Goal: Information Seeking & Learning: Understand process/instructions

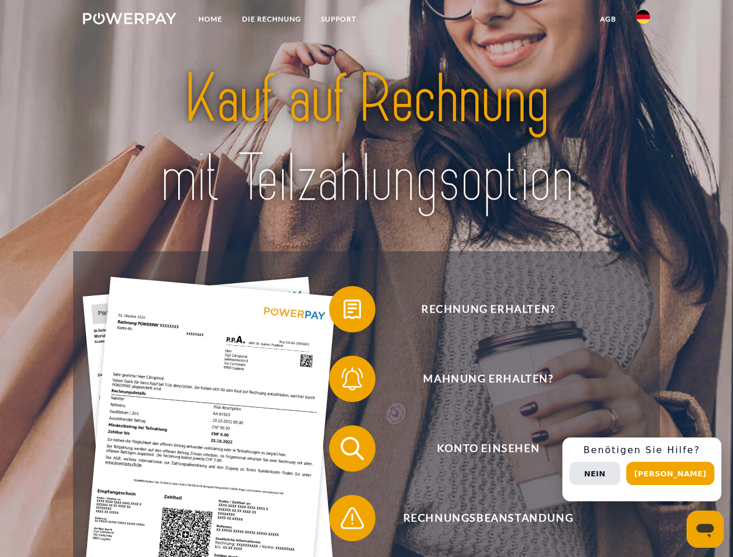
click at [129, 20] on img at bounding box center [129, 19] width 93 height 12
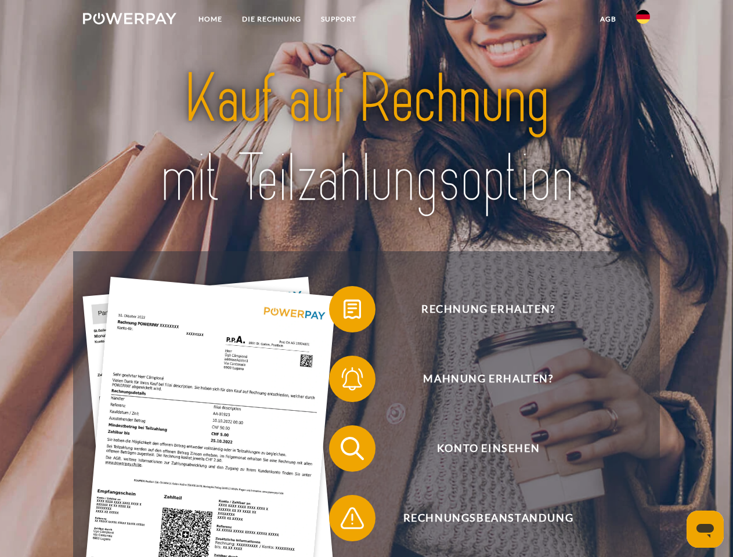
click at [643, 20] on img at bounding box center [643, 17] width 14 height 14
click at [608, 19] on link "agb" at bounding box center [608, 19] width 36 height 21
click at [344, 312] on span at bounding box center [335, 309] width 58 height 58
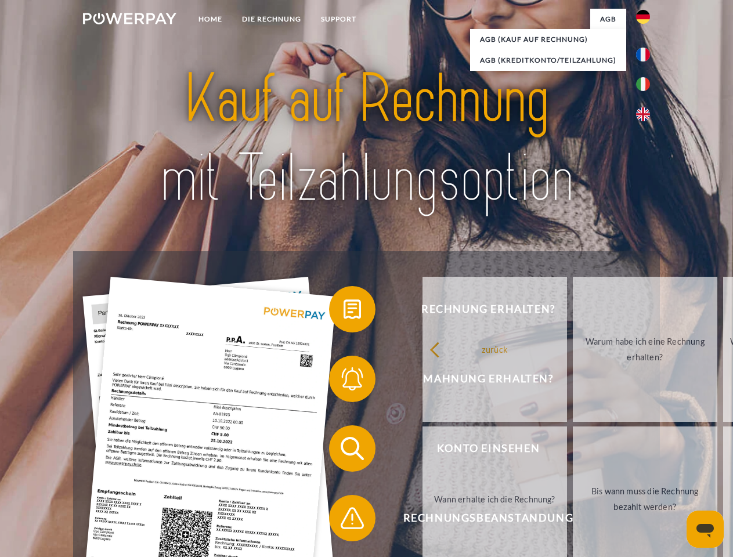
click at [344, 381] on span at bounding box center [335, 379] width 58 height 58
click at [573, 451] on link "Bis wann muss die Rechnung bezahlt werden?" at bounding box center [645, 499] width 145 height 145
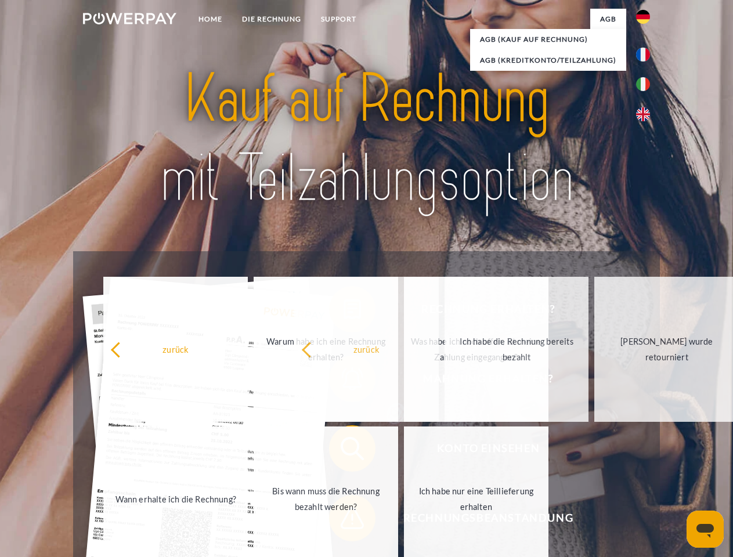
click at [344, 521] on span at bounding box center [335, 518] width 58 height 58
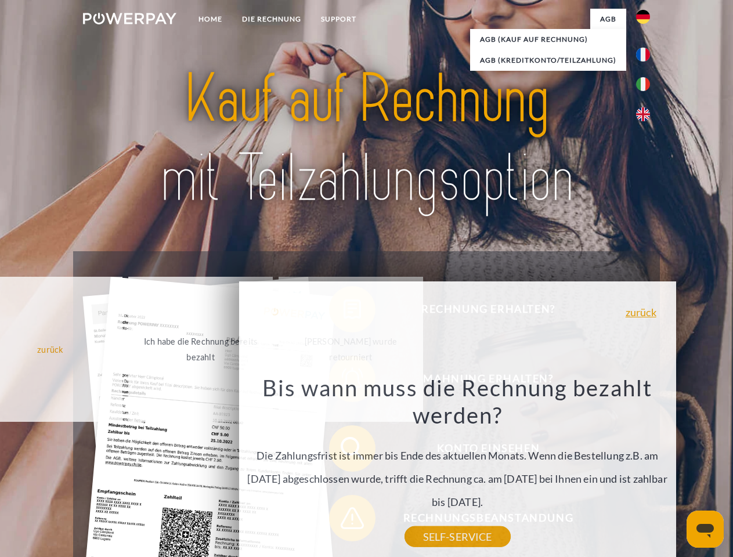
click at [646, 470] on div "Rechnung erhalten? Mahnung erhalten? Konto einsehen" at bounding box center [366, 483] width 586 height 464
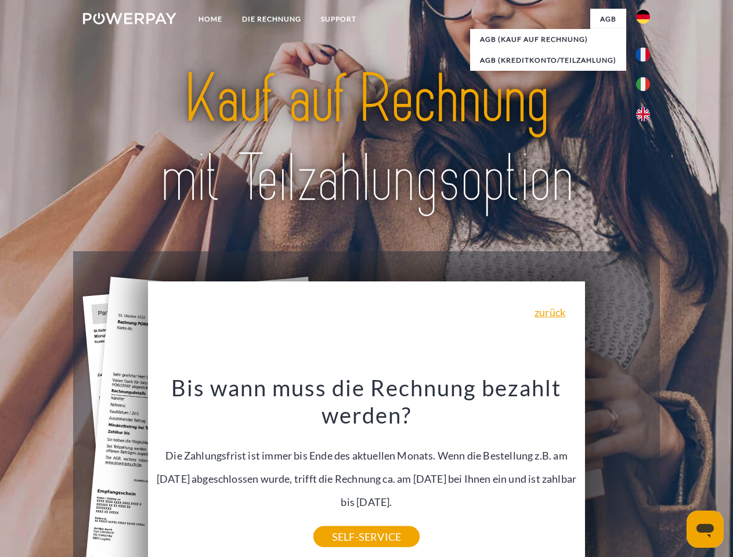
click at [618, 472] on span "Konto einsehen" at bounding box center [488, 449] width 284 height 46
click at [675, 474] on header "Home DIE RECHNUNG SUPPORT" at bounding box center [366, 401] width 733 height 802
